Goal: Transaction & Acquisition: Purchase product/service

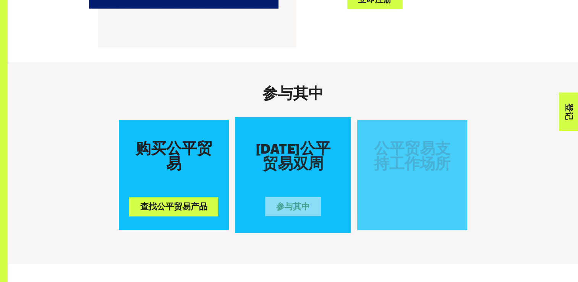
scroll to position [688, 0]
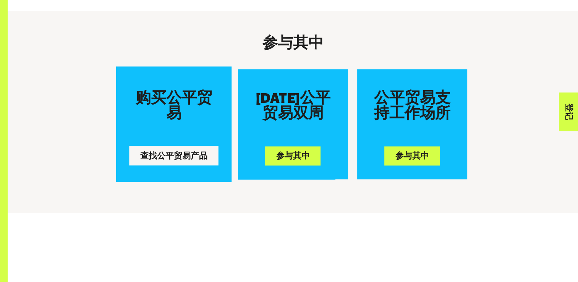
click at [193, 161] on button "查找公平贸易产品" at bounding box center [173, 155] width 89 height 19
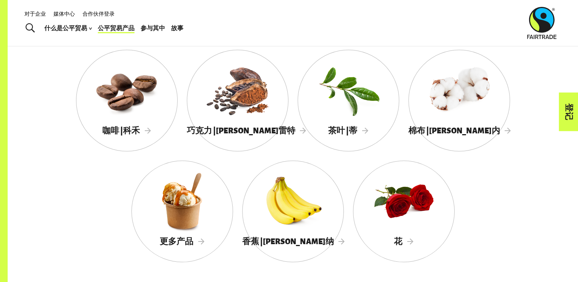
scroll to position [699, 0]
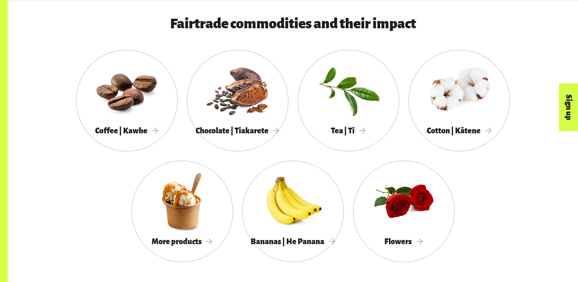
click at [52, 160] on div "Fairtrade commodities and their impact Coffee | Kawhe Chocolate | Tiakarete Tea…" at bounding box center [293, 144] width 571 height 304
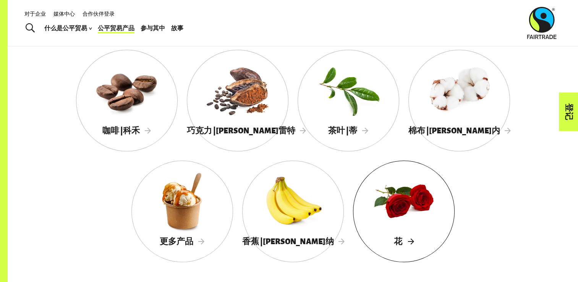
click at [408, 241] on span "花" at bounding box center [403, 241] width 19 height 8
